Goal: Task Accomplishment & Management: Complete application form

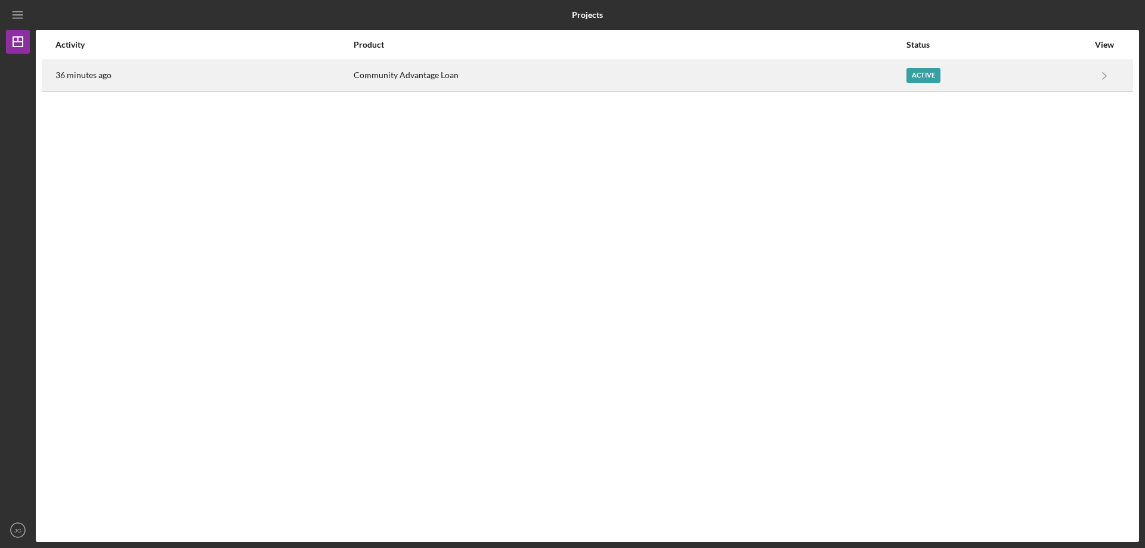
click at [934, 84] on div "Active" at bounding box center [998, 76] width 182 height 30
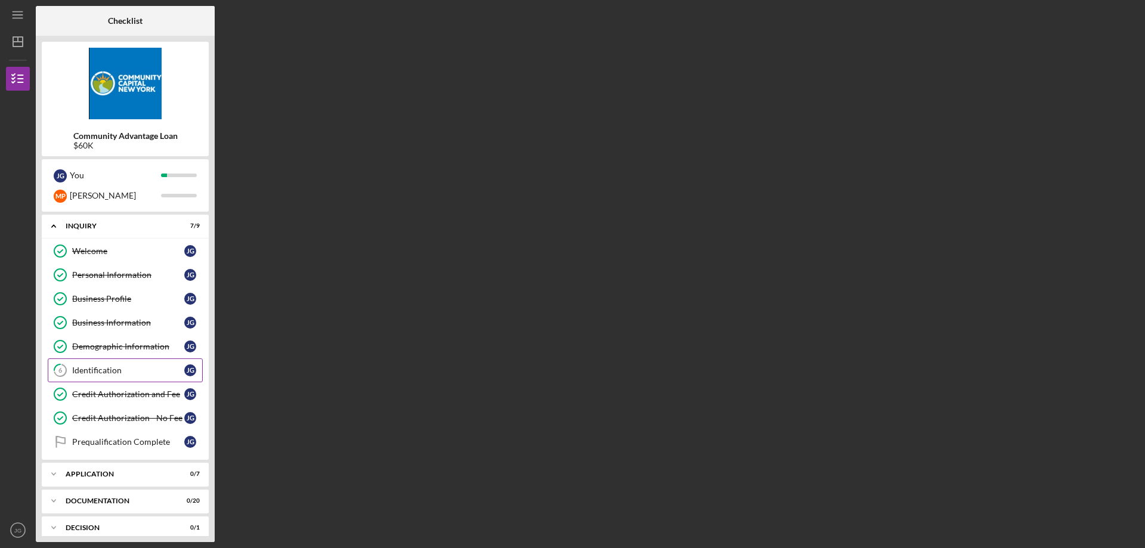
click at [91, 370] on div "Identification" at bounding box center [128, 371] width 112 height 10
